Goal: Task Accomplishment & Management: Manage account settings

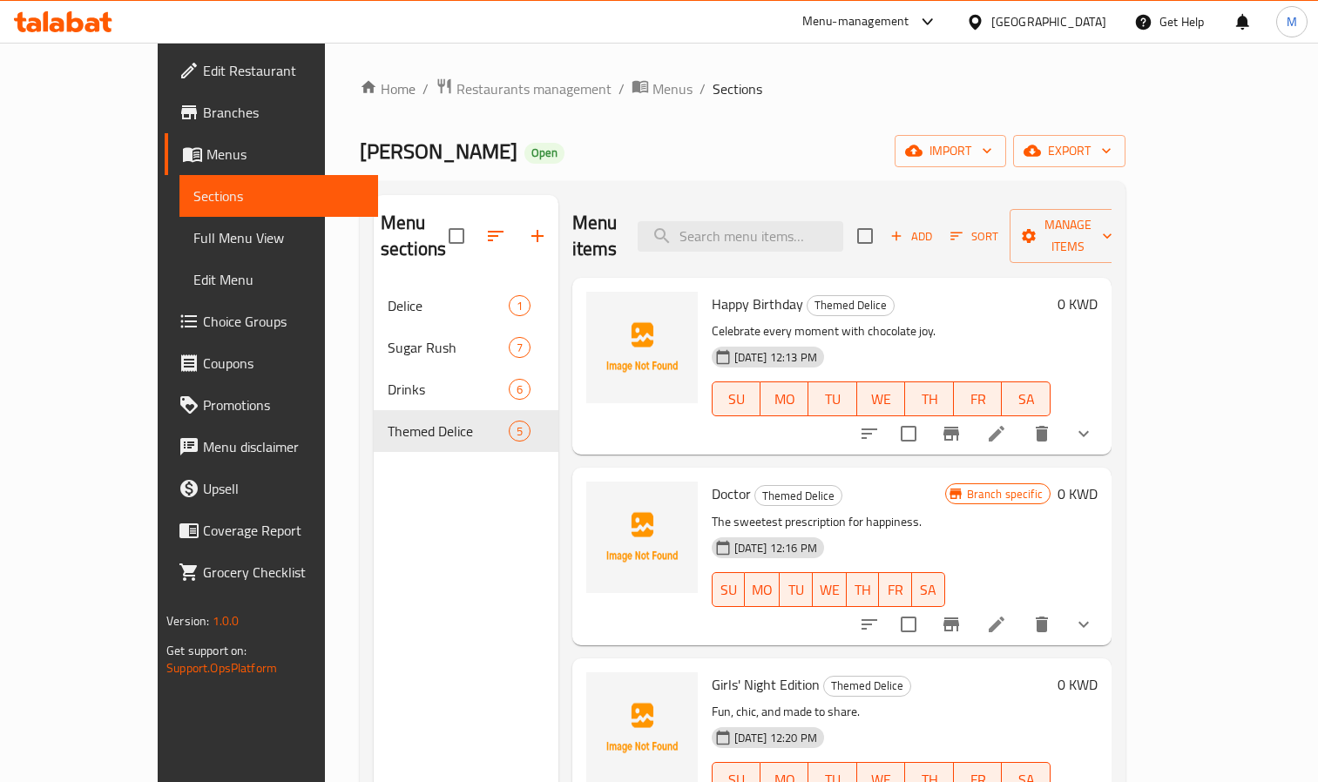
click at [1100, 24] on div "[GEOGRAPHIC_DATA]" at bounding box center [1048, 21] width 115 height 19
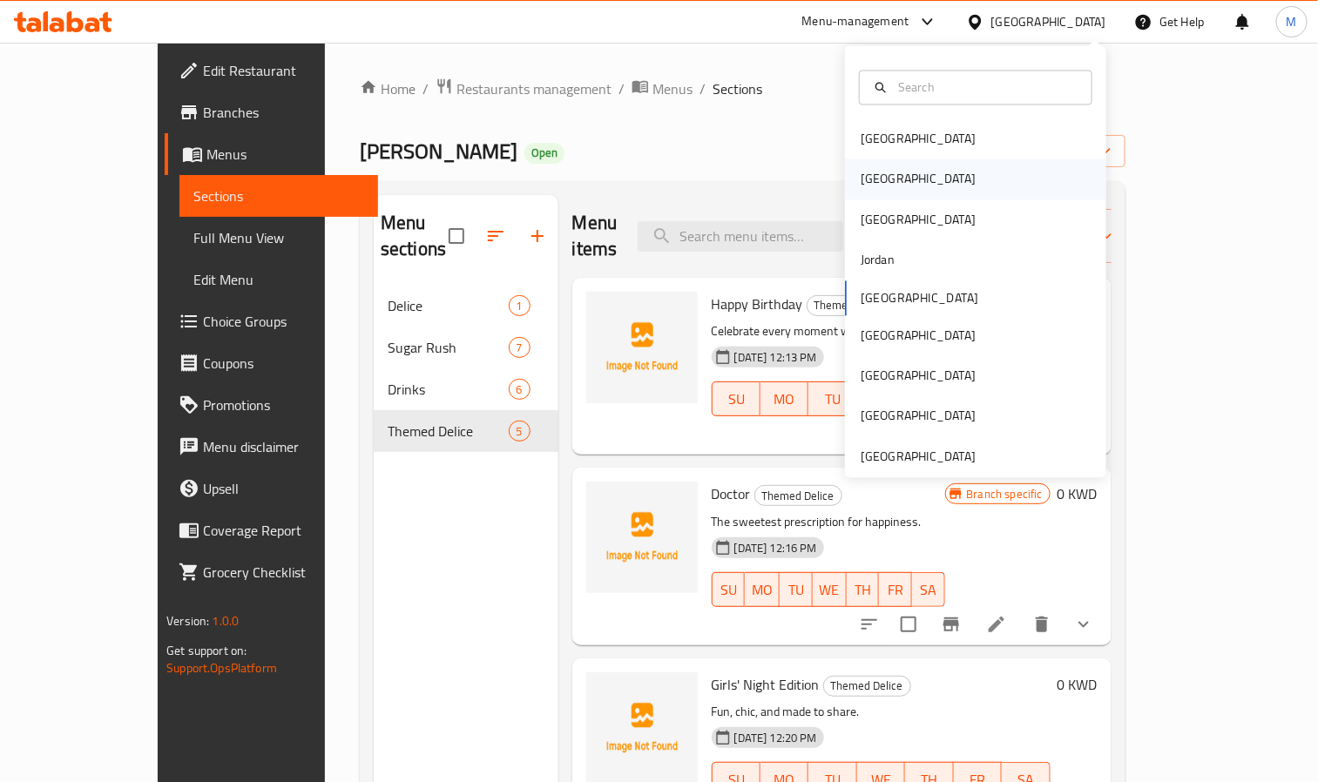
click at [891, 175] on div "[GEOGRAPHIC_DATA]" at bounding box center [975, 179] width 261 height 40
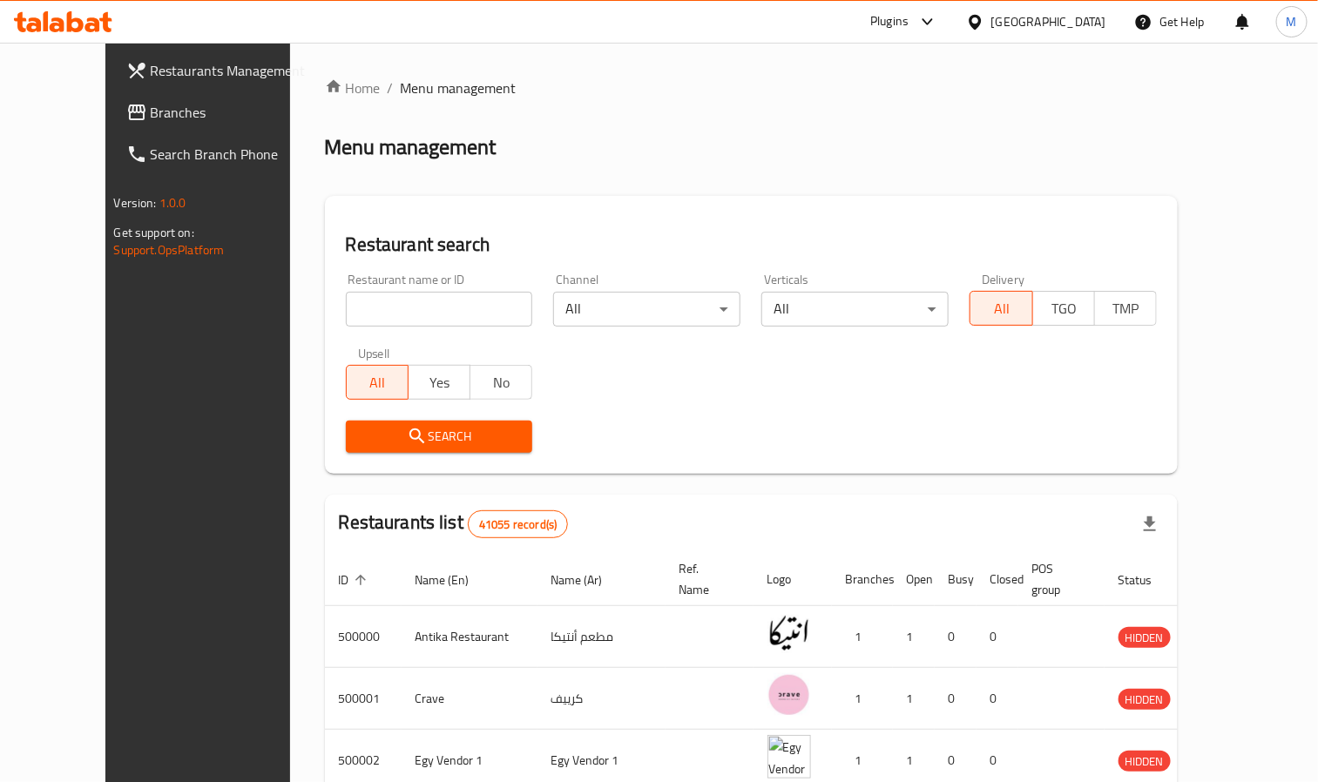
click at [366, 306] on input "search" at bounding box center [439, 309] width 187 height 35
paste input "682580"
type input "682580"
click button "Search" at bounding box center [439, 437] width 187 height 32
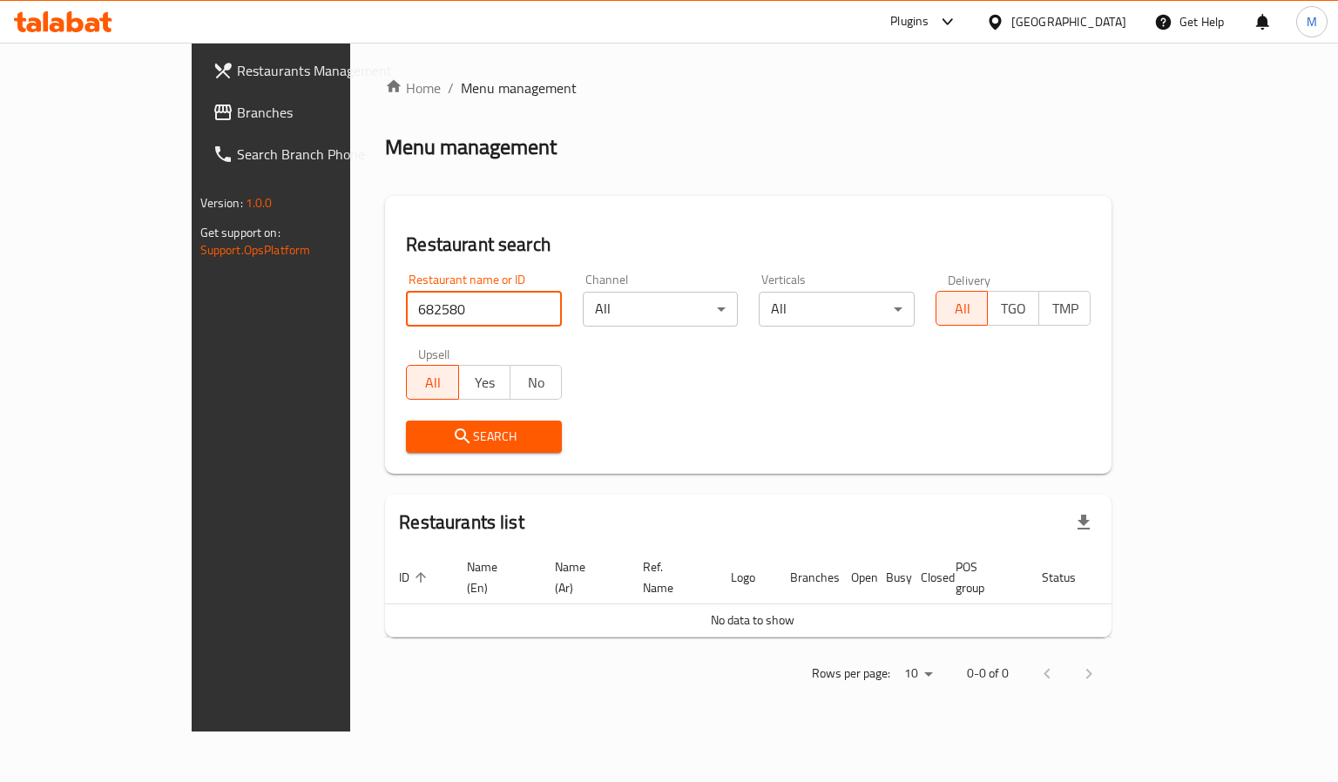
click at [1101, 17] on div "[GEOGRAPHIC_DATA]" at bounding box center [1068, 21] width 115 height 19
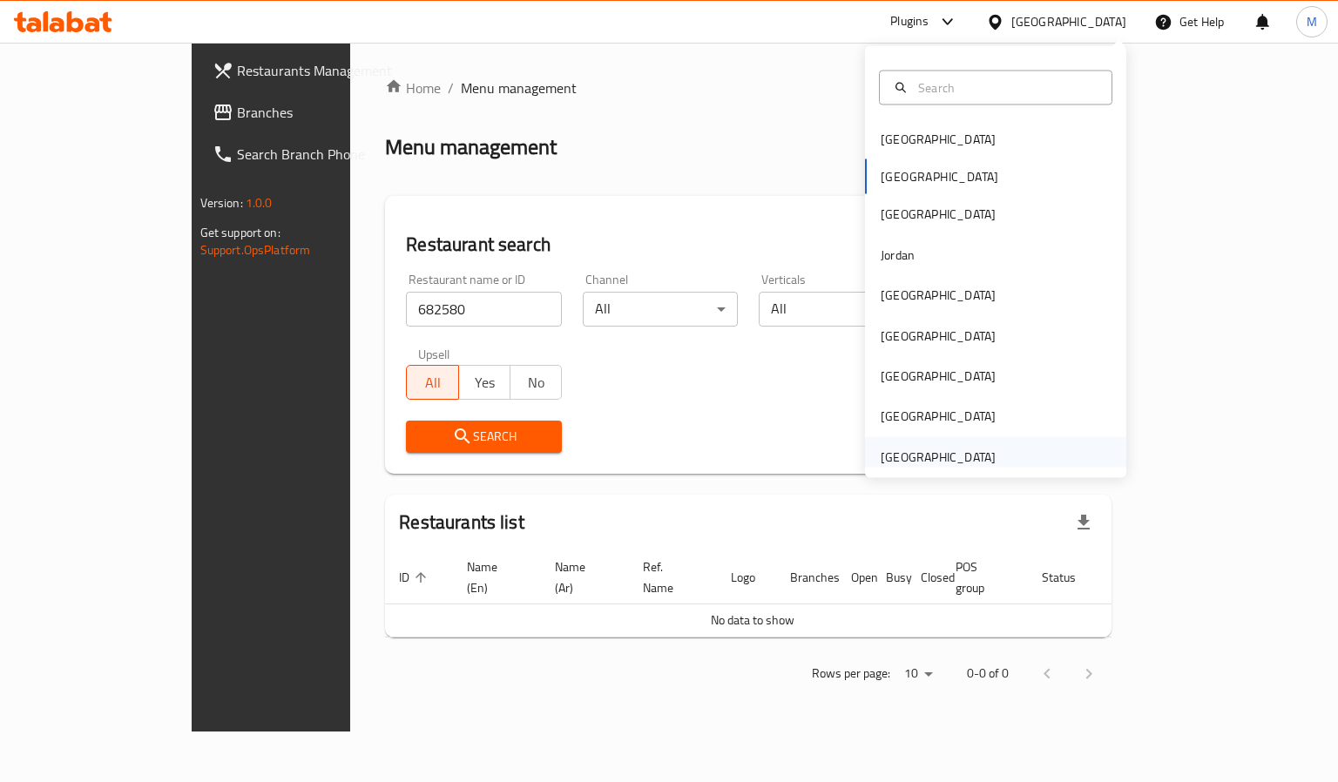
click at [915, 462] on div "[GEOGRAPHIC_DATA]" at bounding box center [937, 456] width 115 height 19
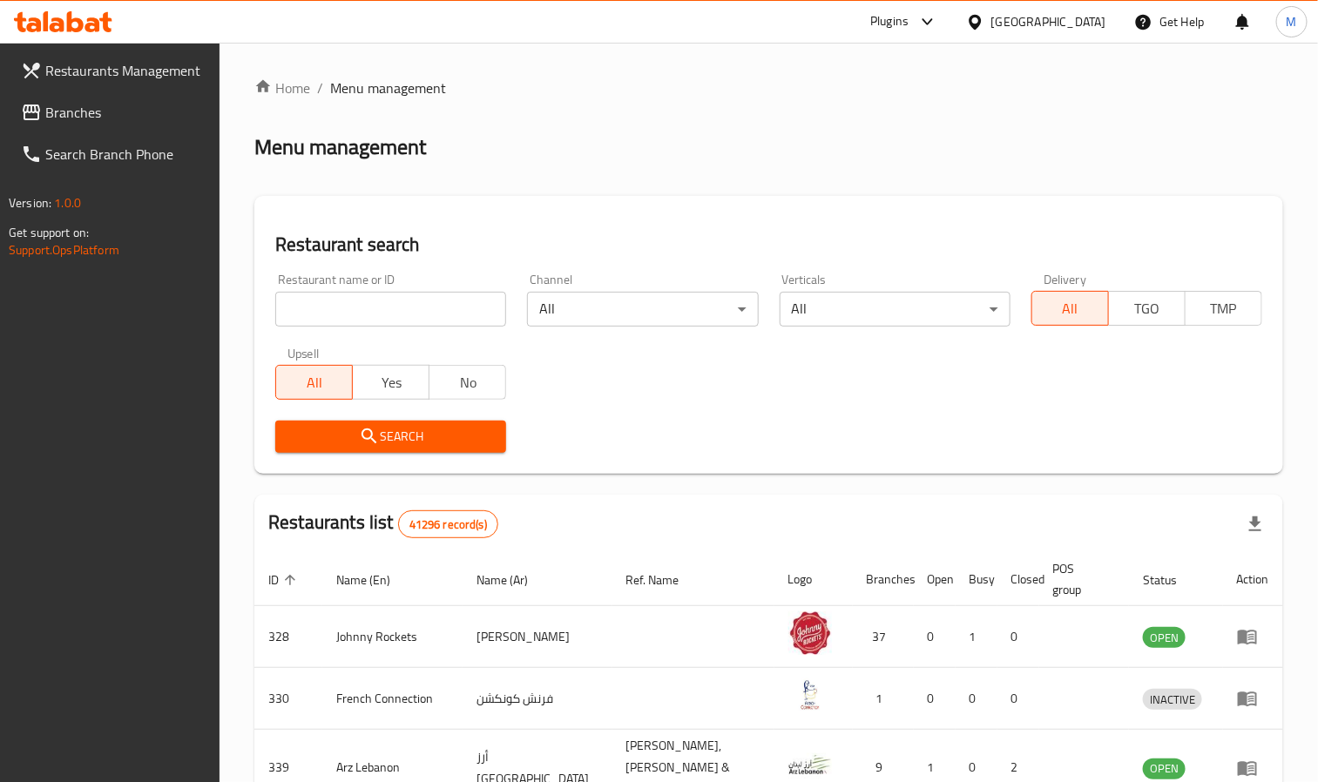
click at [374, 286] on div "Restaurant name or ID Restaurant name or ID" at bounding box center [390, 299] width 231 height 53
click at [385, 320] on input "search" at bounding box center [390, 309] width 231 height 35
paste input "682580"
type input "682580"
click button "Search" at bounding box center [390, 437] width 231 height 32
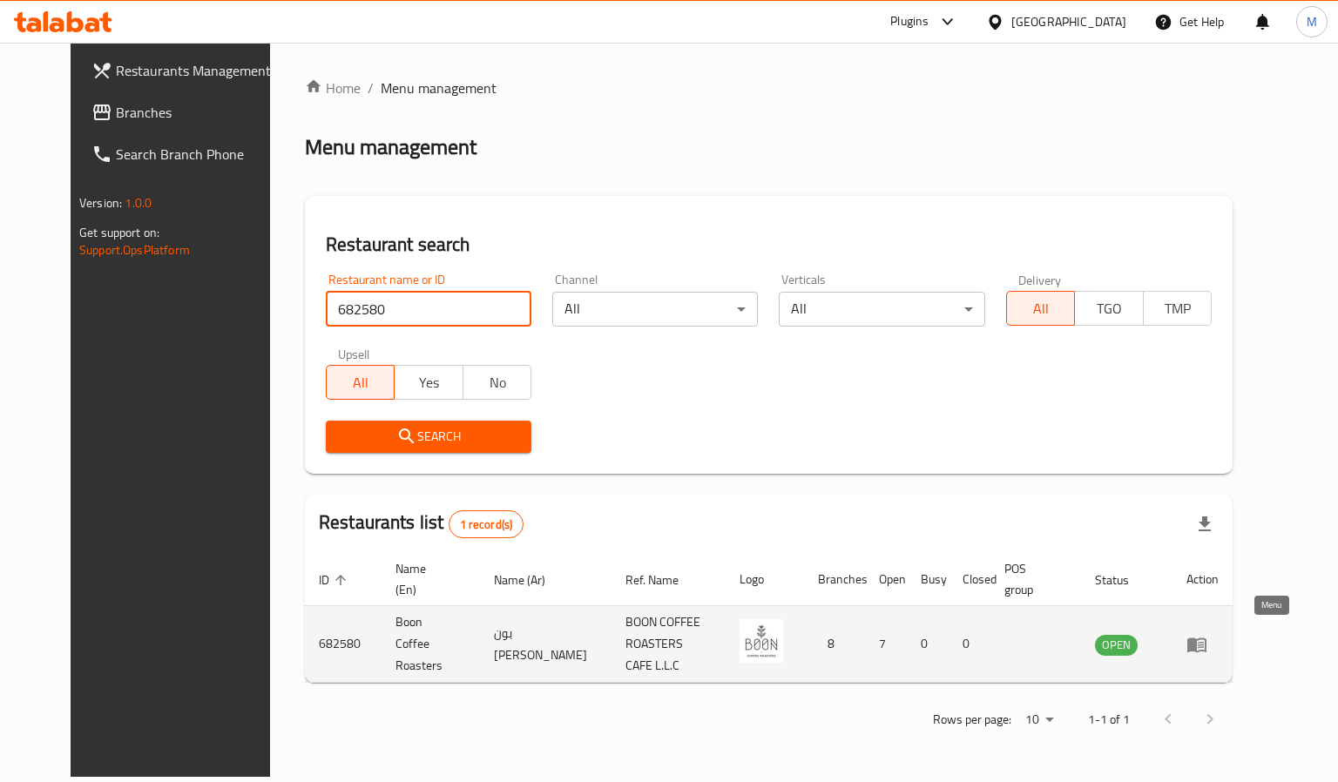
click at [1207, 635] on icon "enhanced table" at bounding box center [1196, 644] width 21 height 21
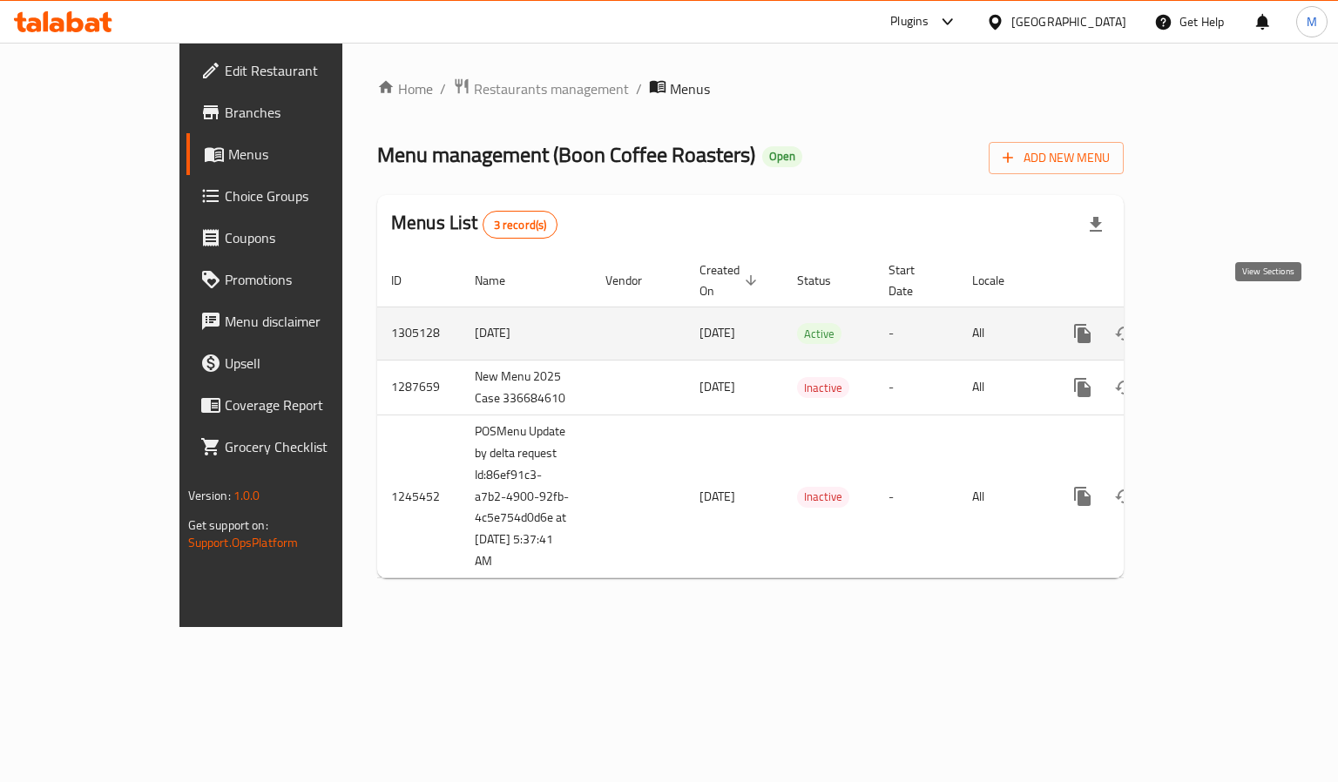
click at [1218, 323] on icon "enhanced table" at bounding box center [1207, 333] width 21 height 21
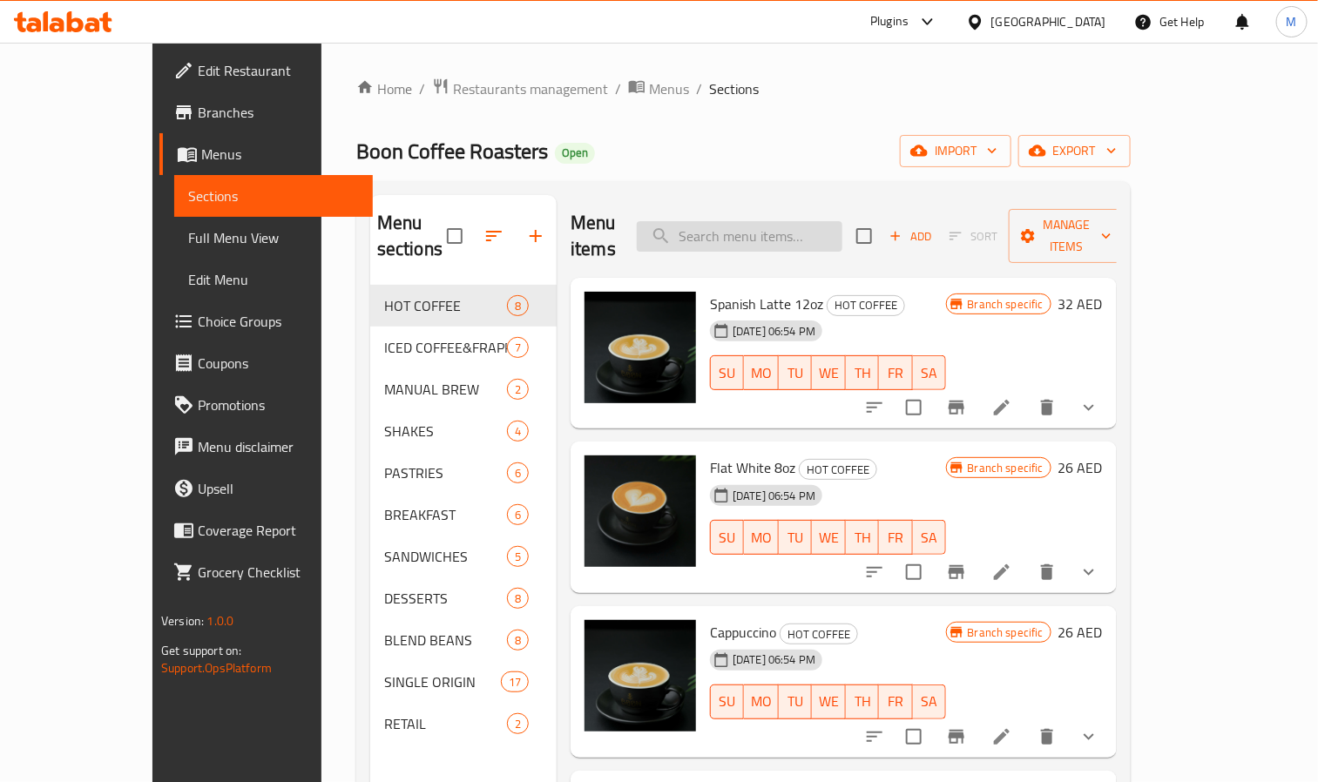
click at [833, 222] on input "search" at bounding box center [740, 236] width 206 height 30
paste input "Spanish Latte 12oz"
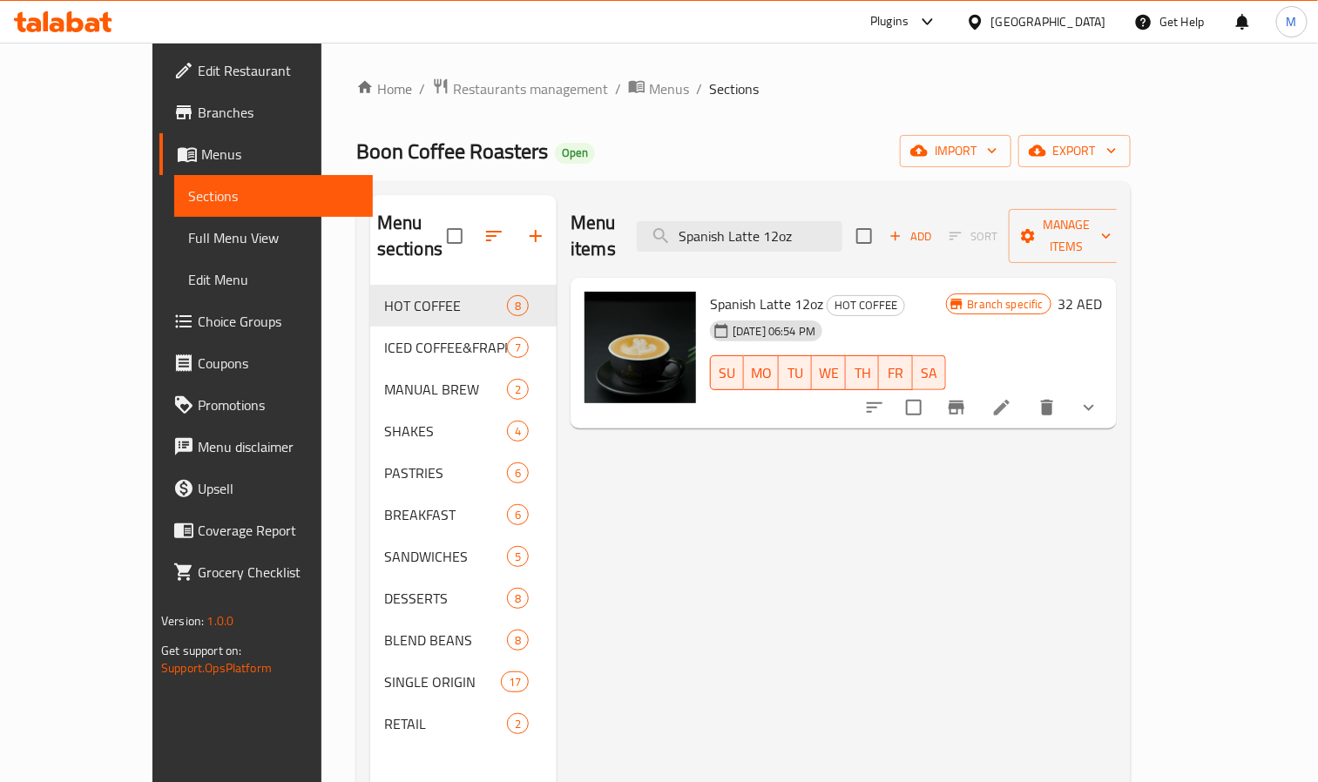
type input "Spanish Latte 12oz"
click at [1099, 397] on icon "show more" at bounding box center [1088, 407] width 21 height 21
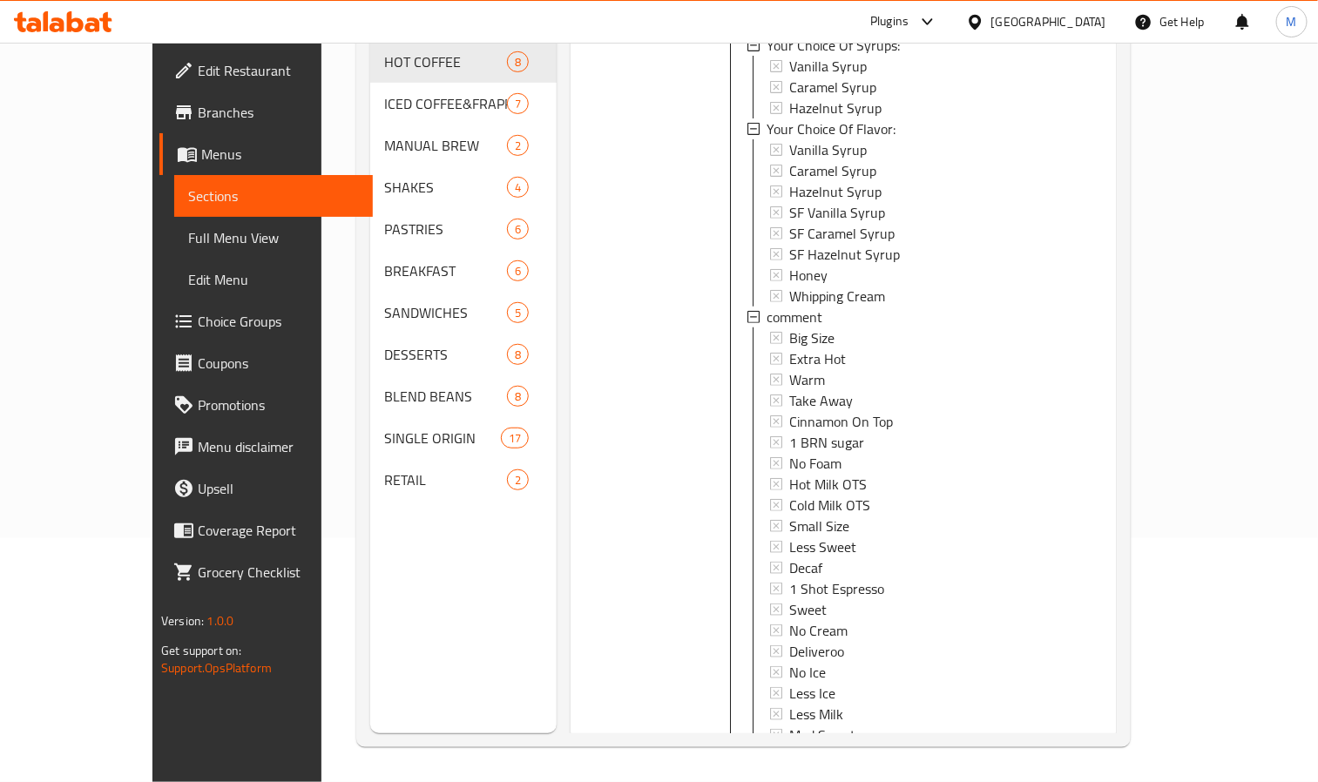
scroll to position [350, 0]
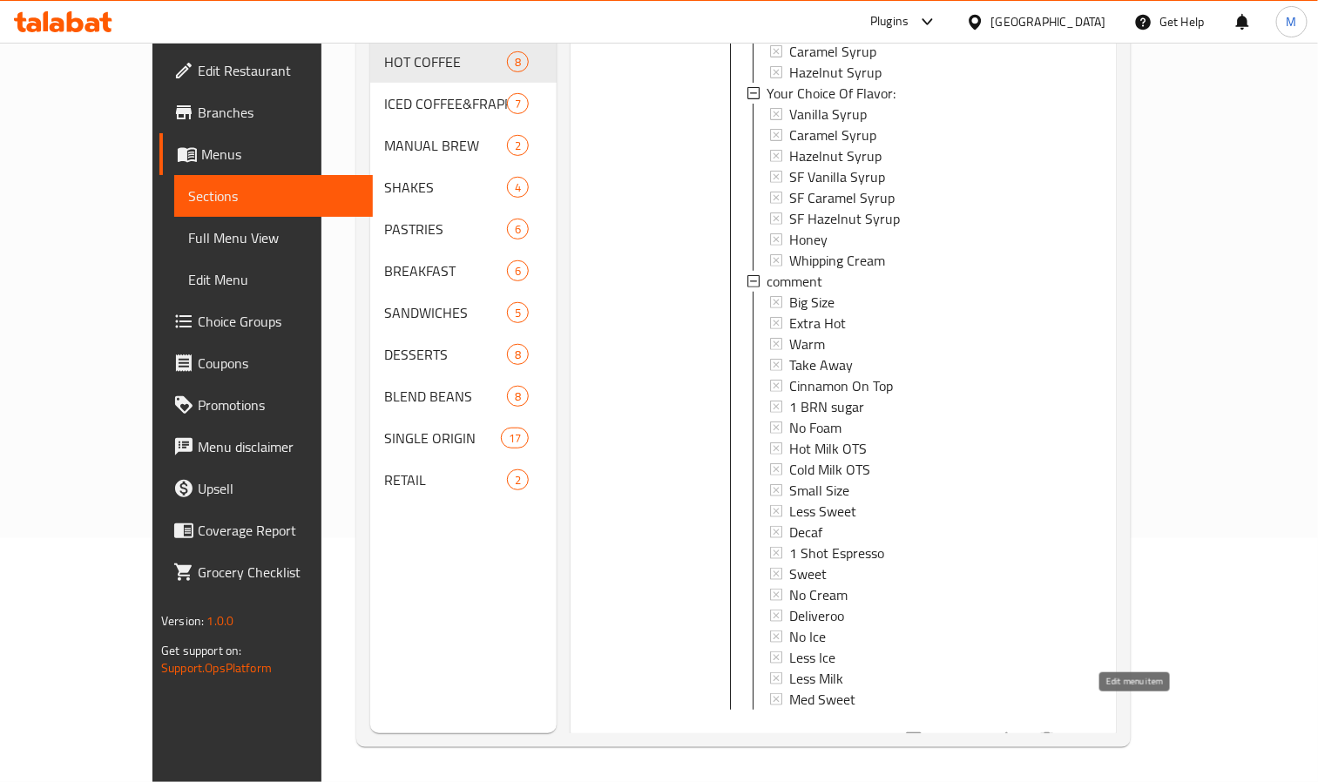
click at [1012, 730] on icon at bounding box center [1001, 740] width 21 height 21
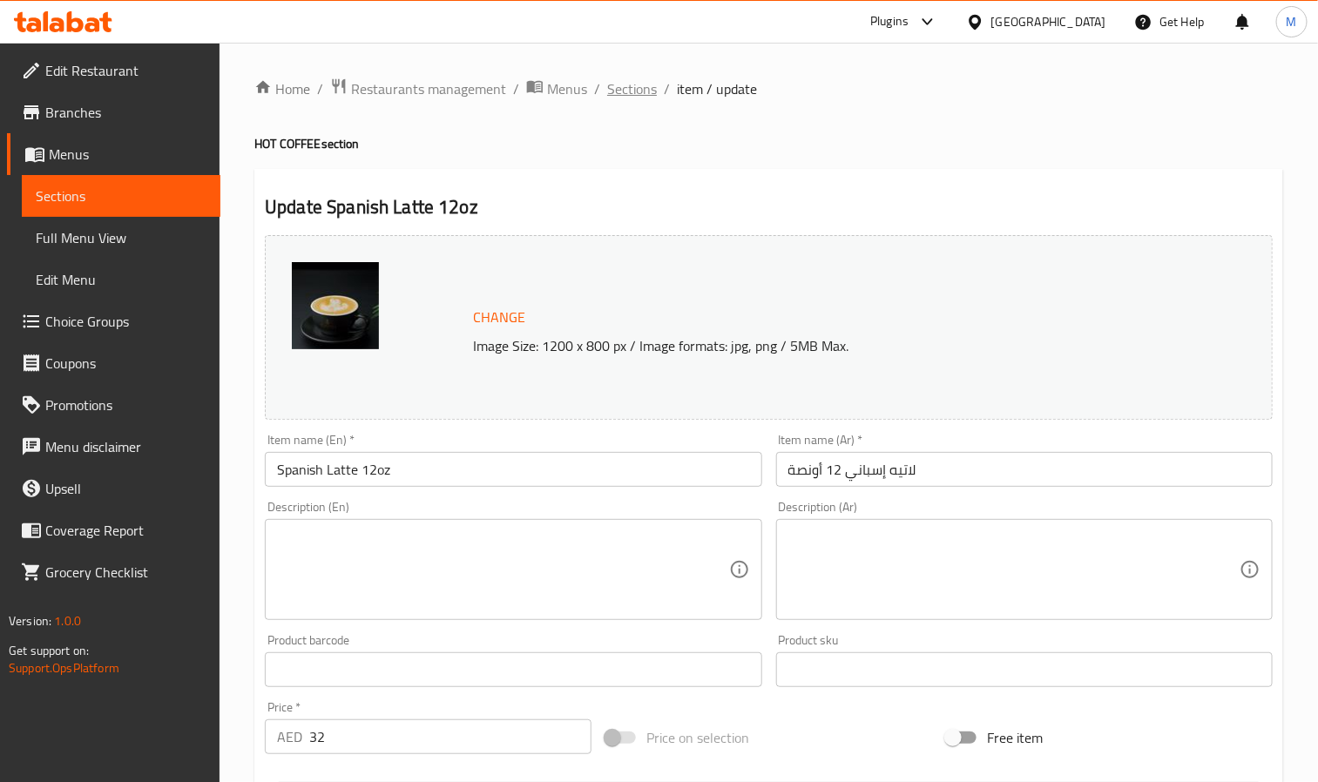
click at [617, 94] on span "Sections" at bounding box center [632, 88] width 50 height 21
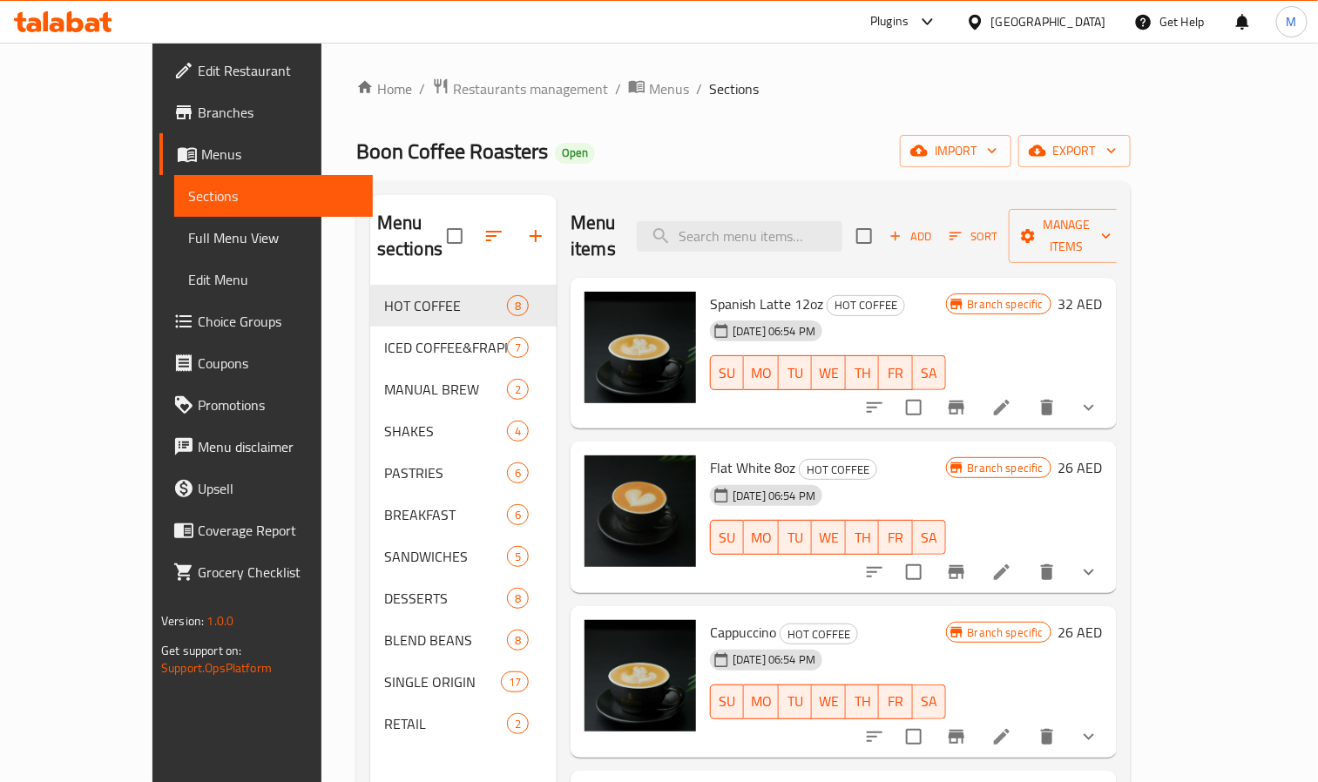
click at [1053, 35] on div "[GEOGRAPHIC_DATA]" at bounding box center [1036, 22] width 168 height 42
click at [1054, 32] on div "[GEOGRAPHIC_DATA]" at bounding box center [1036, 22] width 168 height 42
click at [1037, 29] on div "[GEOGRAPHIC_DATA]" at bounding box center [1048, 21] width 115 height 19
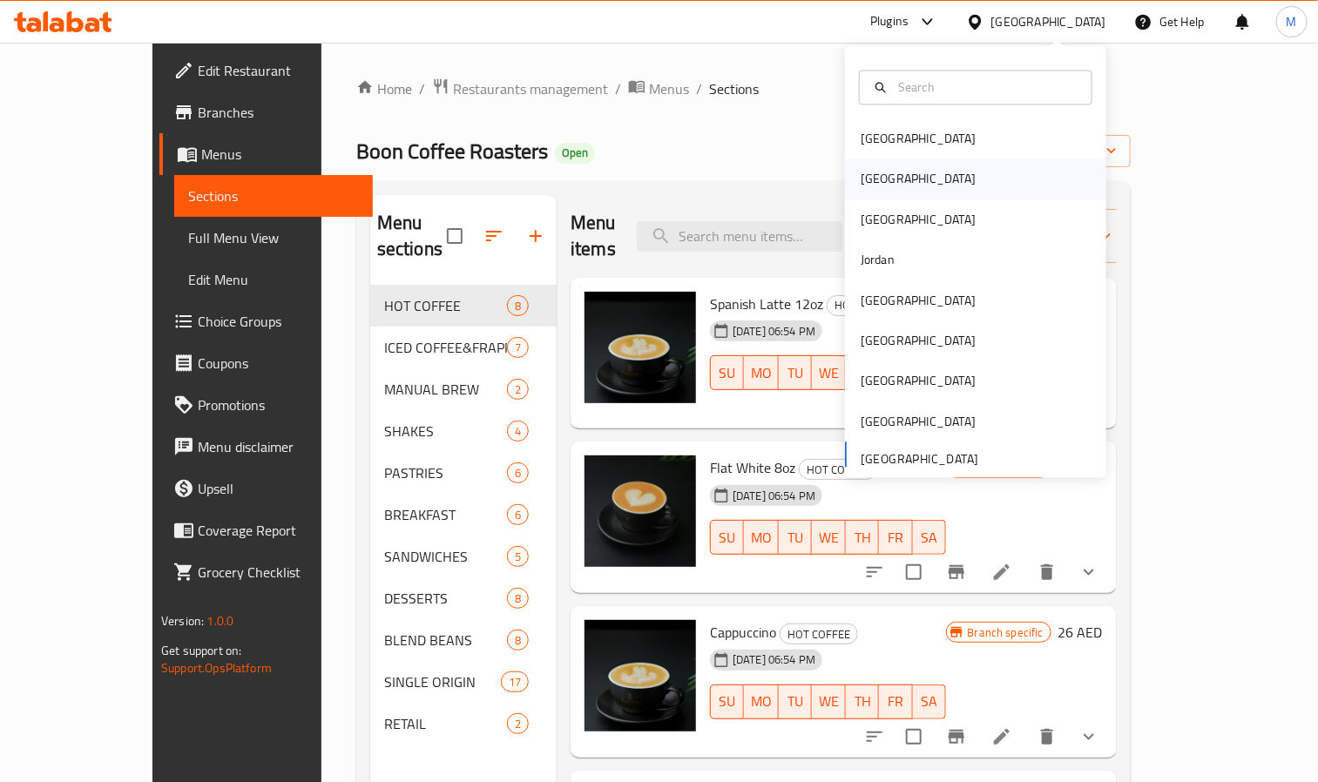
click at [860, 172] on div "[GEOGRAPHIC_DATA]" at bounding box center [917, 179] width 115 height 19
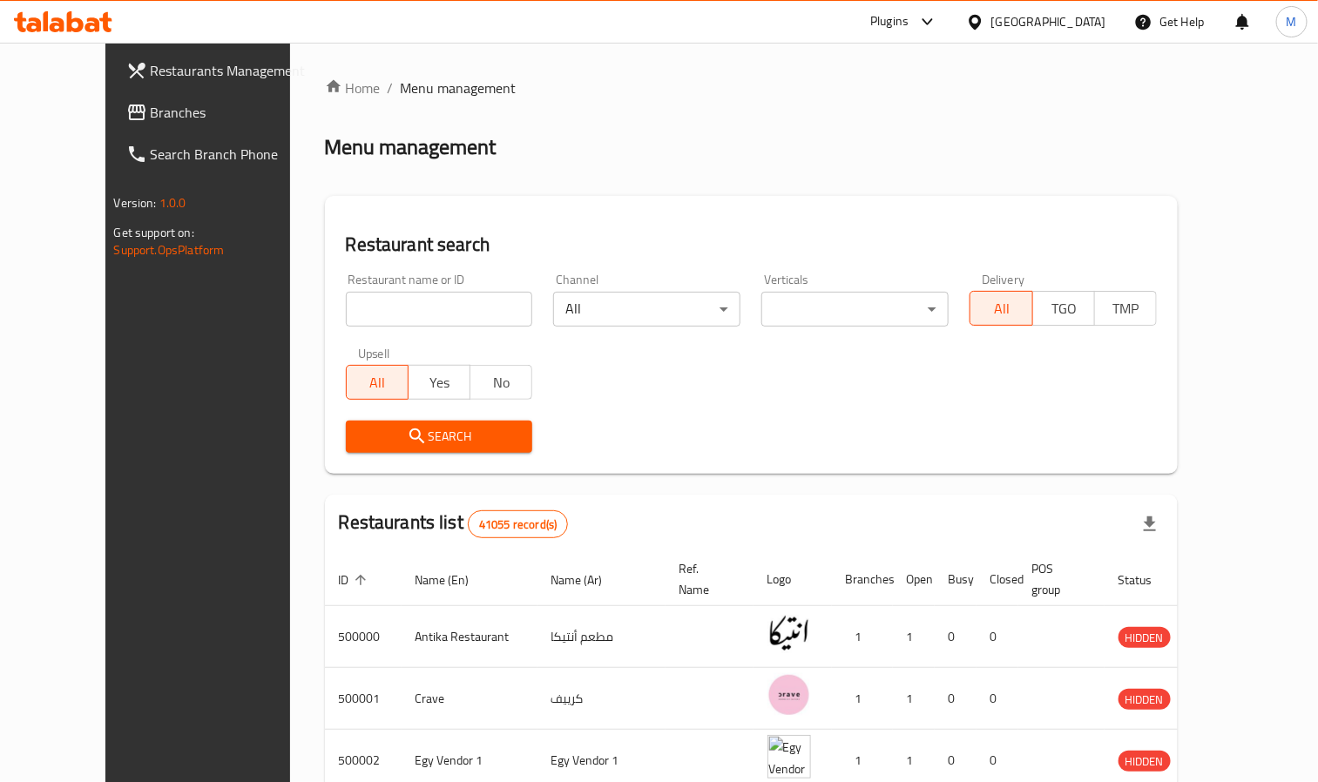
click at [346, 316] on input "search" at bounding box center [439, 309] width 187 height 35
paste input "663805"
type input "663805"
click button "Search" at bounding box center [439, 437] width 187 height 32
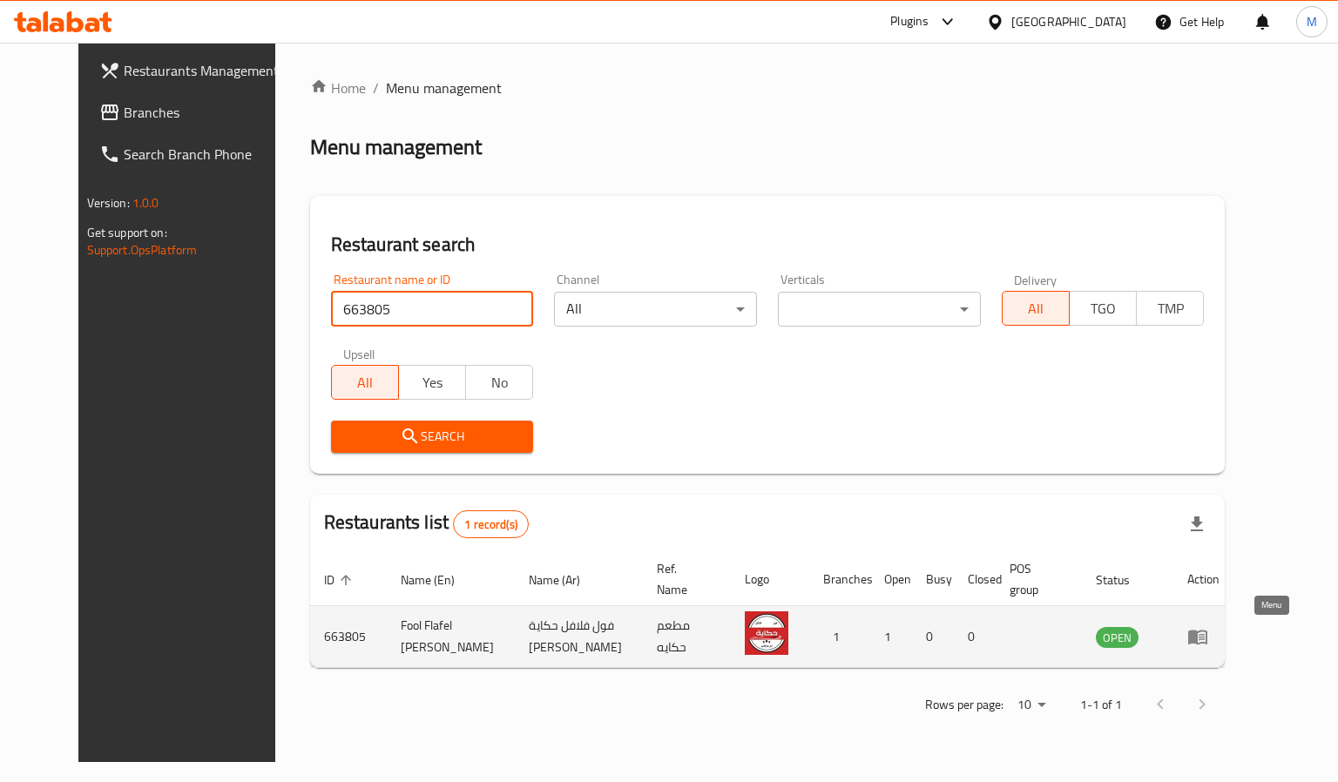
click at [1208, 630] on icon "enhanced table" at bounding box center [1197, 636] width 21 height 21
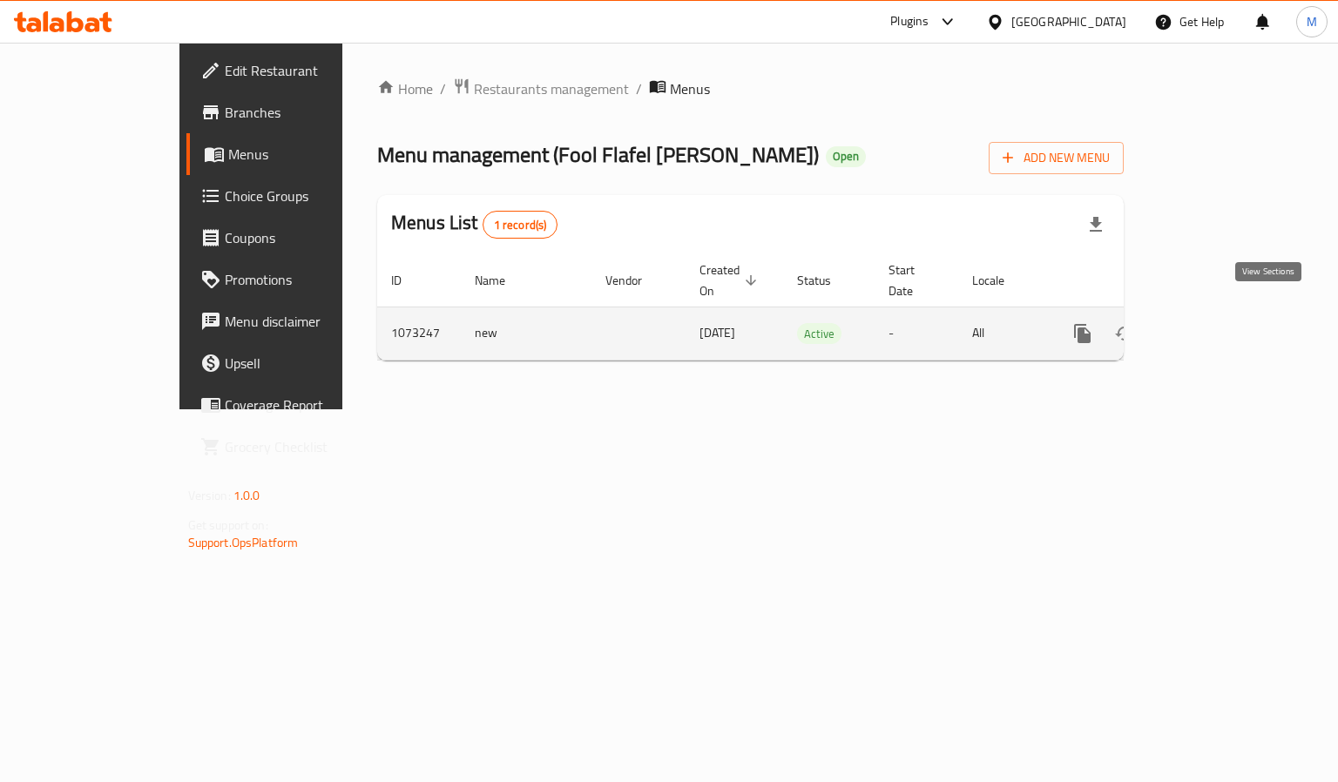
click at [1218, 323] on icon "enhanced table" at bounding box center [1207, 333] width 21 height 21
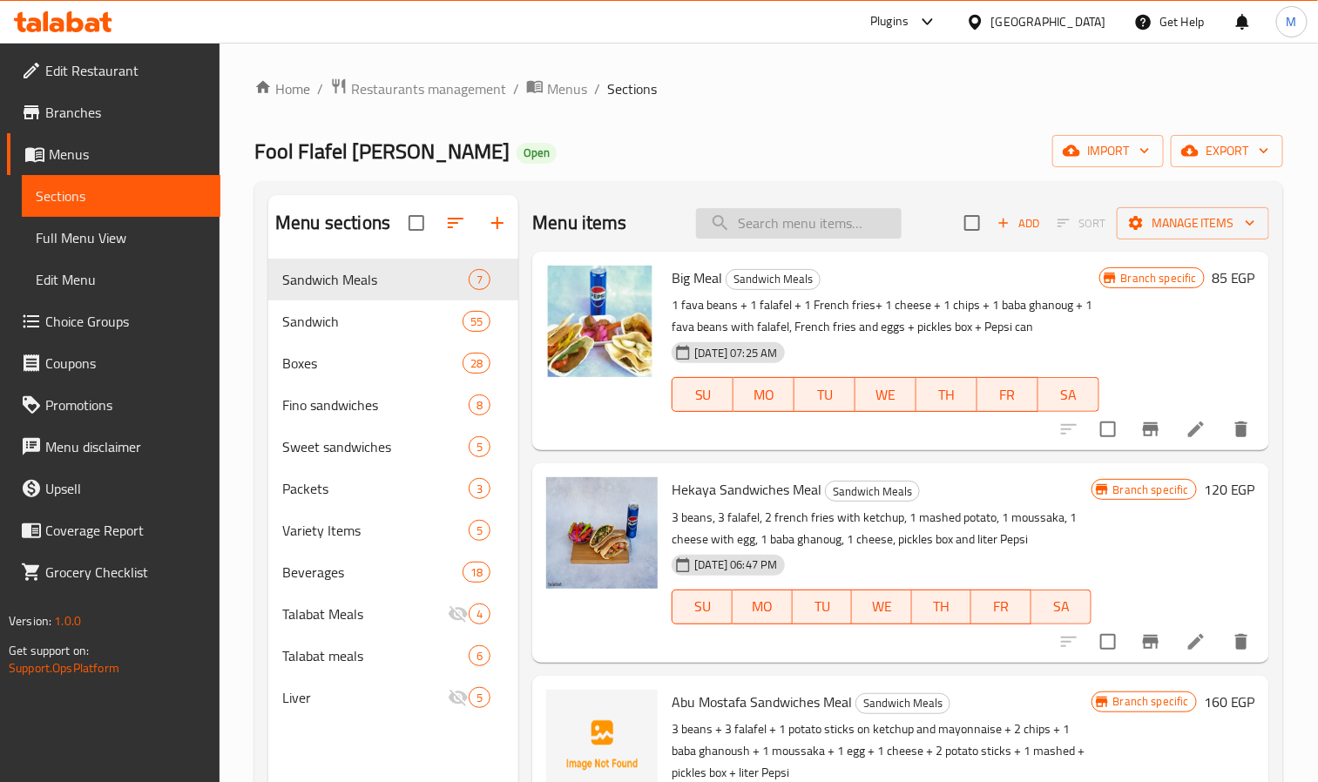
click at [832, 227] on input "search" at bounding box center [799, 223] width 206 height 30
paste input "Box of Eggs"
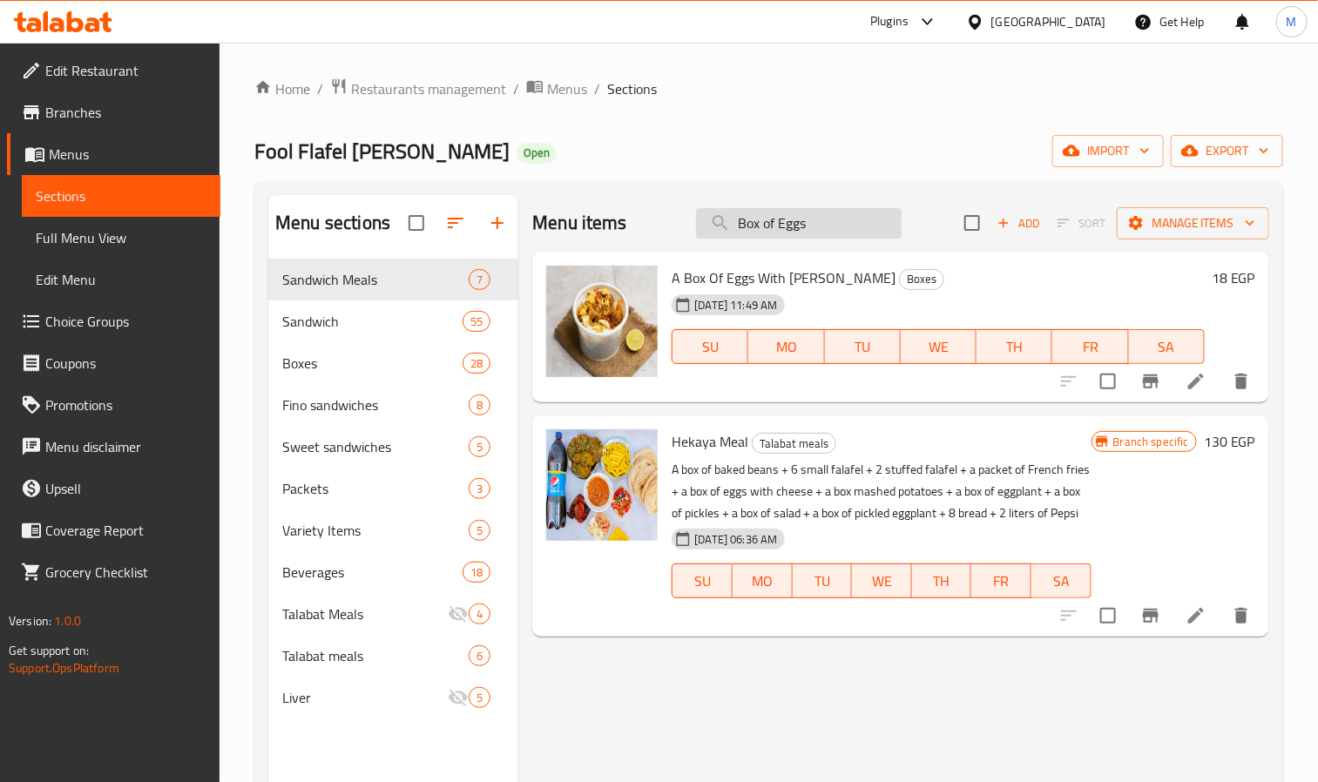
click at [789, 223] on input "Box of Eggs" at bounding box center [799, 223] width 206 height 30
paste input "Jumbo Meal"
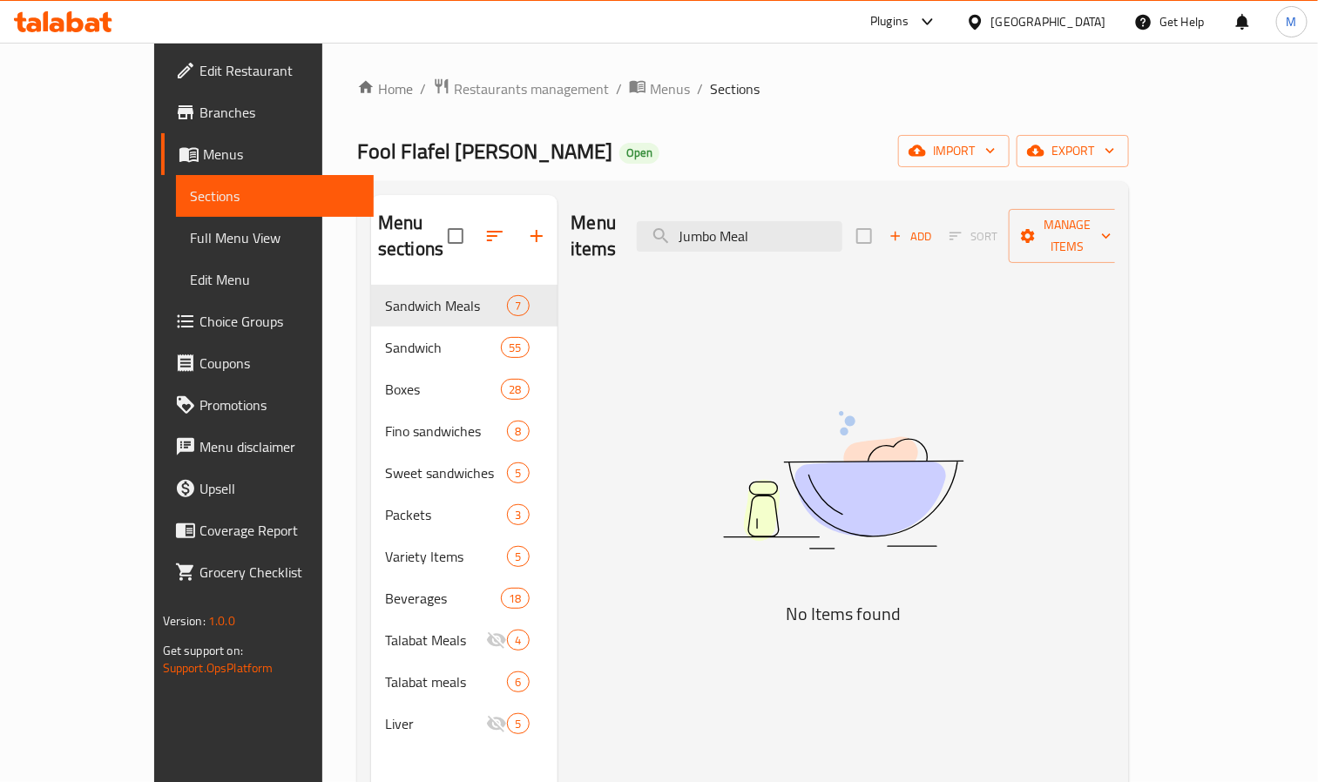
type input "Jumbo Meal"
